Goal: Task Accomplishment & Management: Manage account settings

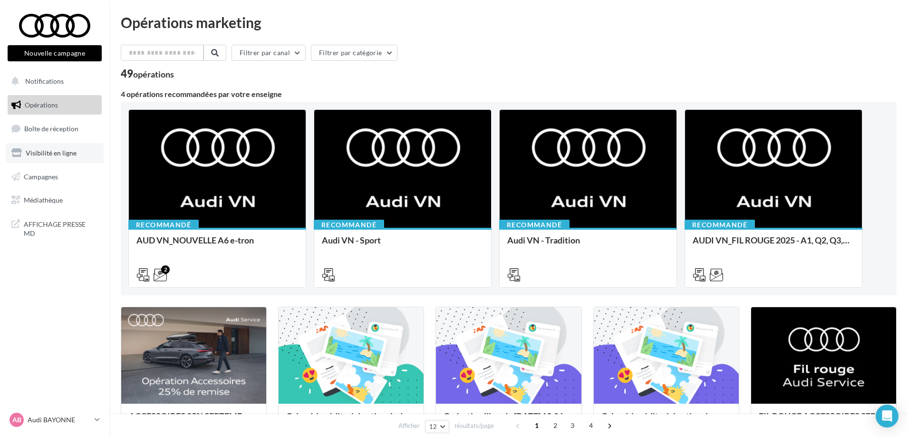
click at [58, 157] on link "Visibilité en ligne" at bounding box center [55, 153] width 98 height 20
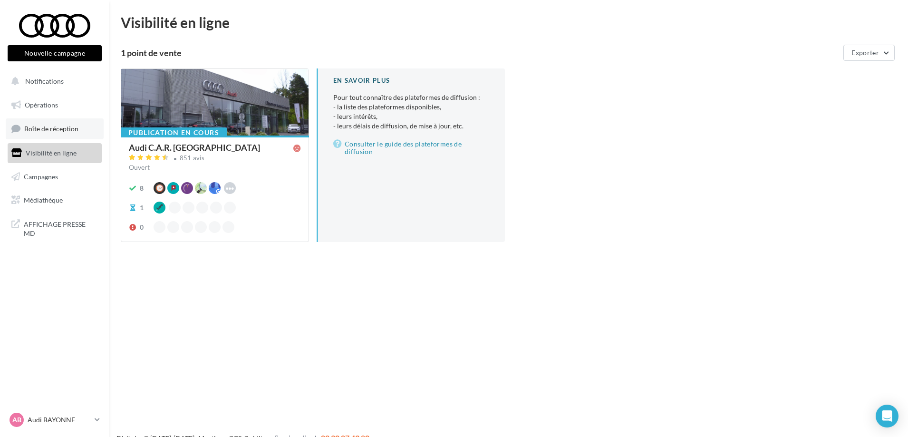
click at [47, 129] on span "Boîte de réception" at bounding box center [51, 129] width 54 height 8
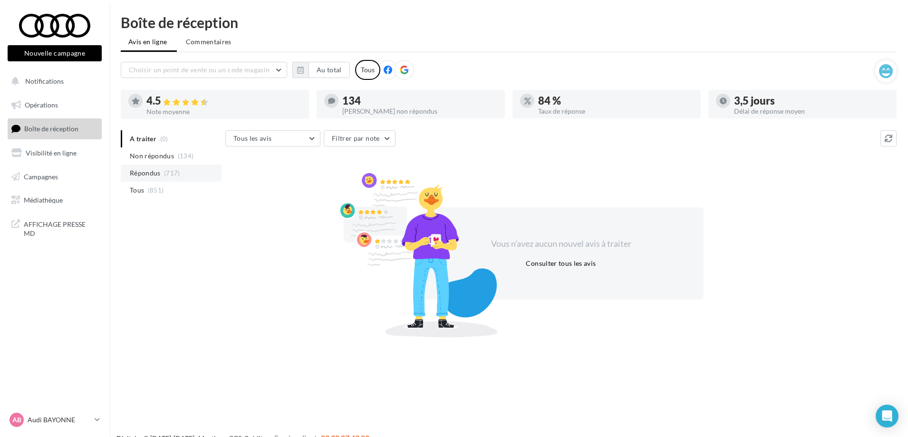
click at [158, 173] on span "Répondus" at bounding box center [145, 173] width 31 height 10
